Goal: Information Seeking & Learning: Understand process/instructions

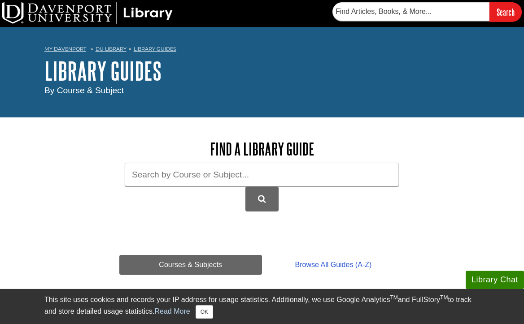
scroll to position [177, 0]
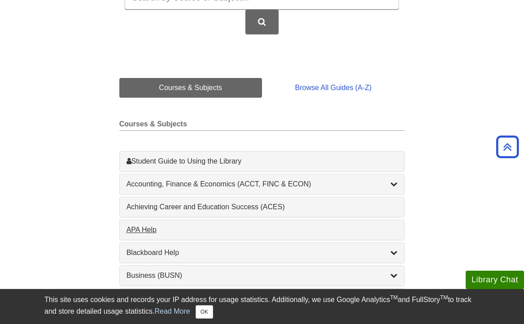
click at [144, 234] on div "APA Help , 1 guides" at bounding box center [262, 230] width 271 height 11
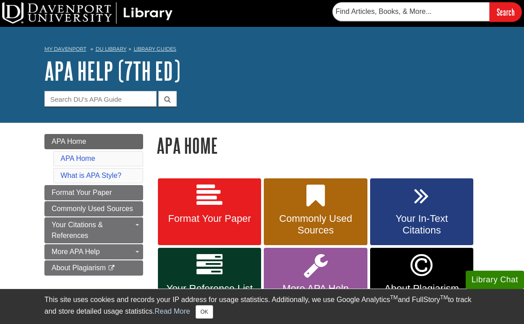
scroll to position [63, 0]
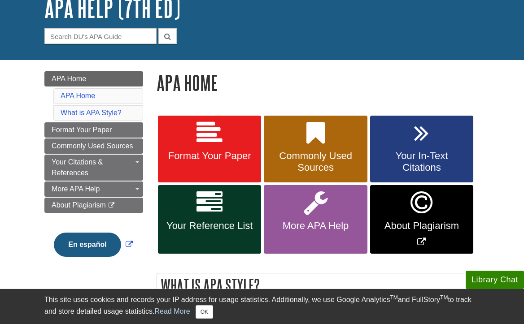
click at [201, 218] on link "Your Reference List" at bounding box center [209, 219] width 103 height 69
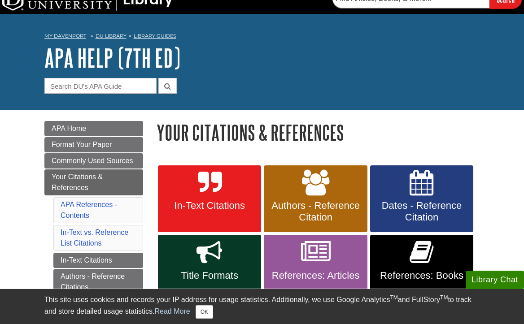
scroll to position [202, 0]
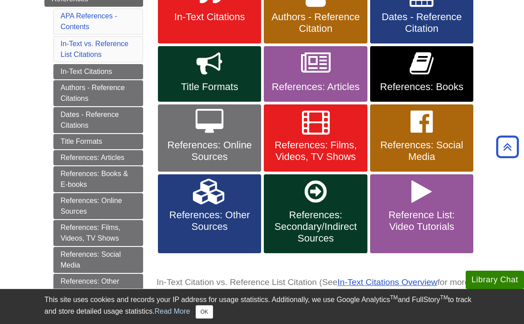
click at [312, 161] on span "References: Films, Videos, TV Shows" at bounding box center [316, 151] width 90 height 23
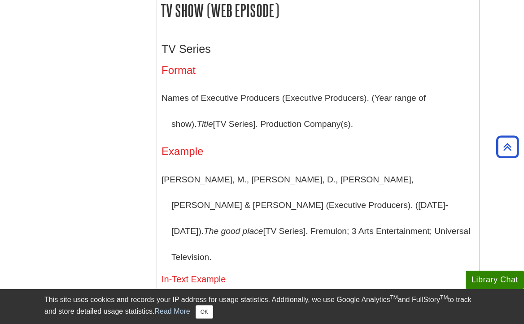
scroll to position [1877, 0]
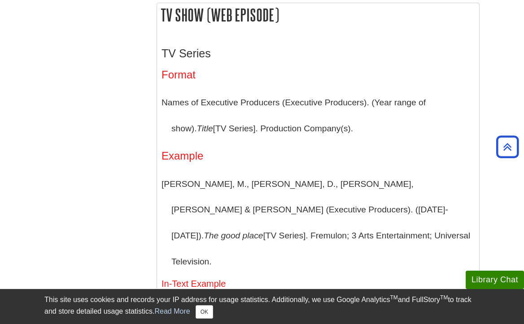
drag, startPoint x: 452, startPoint y: 215, endPoint x: 161, endPoint y: 57, distance: 330.8
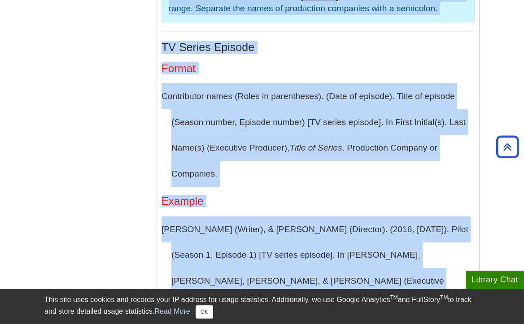
scroll to position [2211, 0]
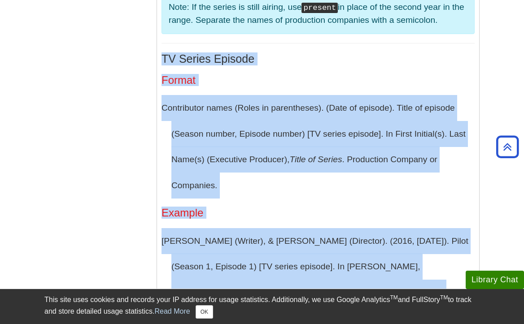
drag, startPoint x: 226, startPoint y: 246, endPoint x: 158, endPoint y: 29, distance: 227.9
click at [158, 29] on div "TV Series Format Names of Executive Producers (Executive Producers). (Year rang…" at bounding box center [318, 93] width 322 height 788
copy div "TV Series Episode Format Contributor names (Roles in parentheses). (Date of epi…"
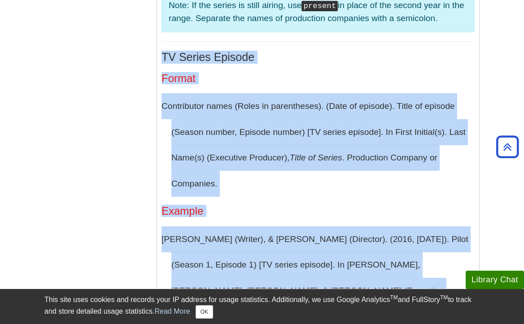
scroll to position [2216, 0]
